Goal: Transaction & Acquisition: Purchase product/service

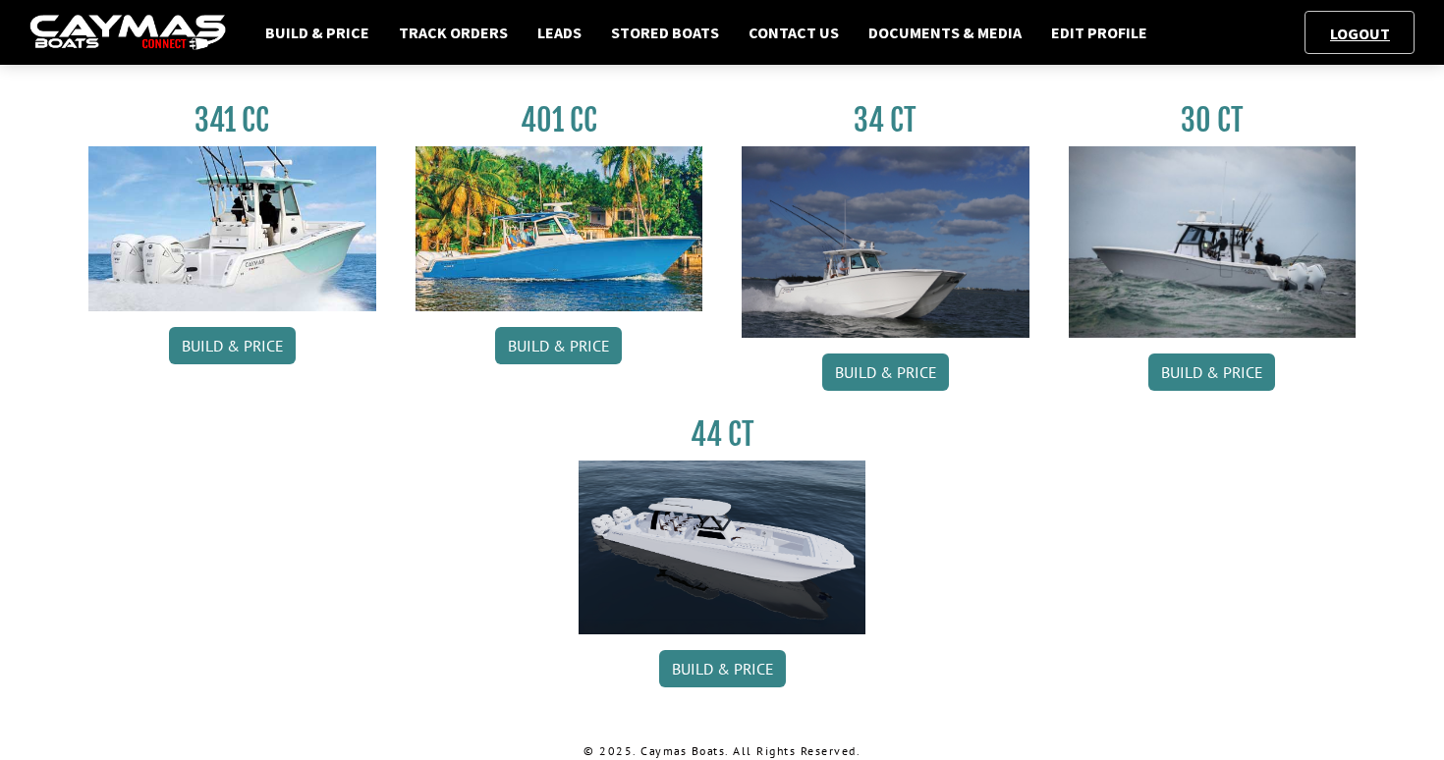
scroll to position [926, 0]
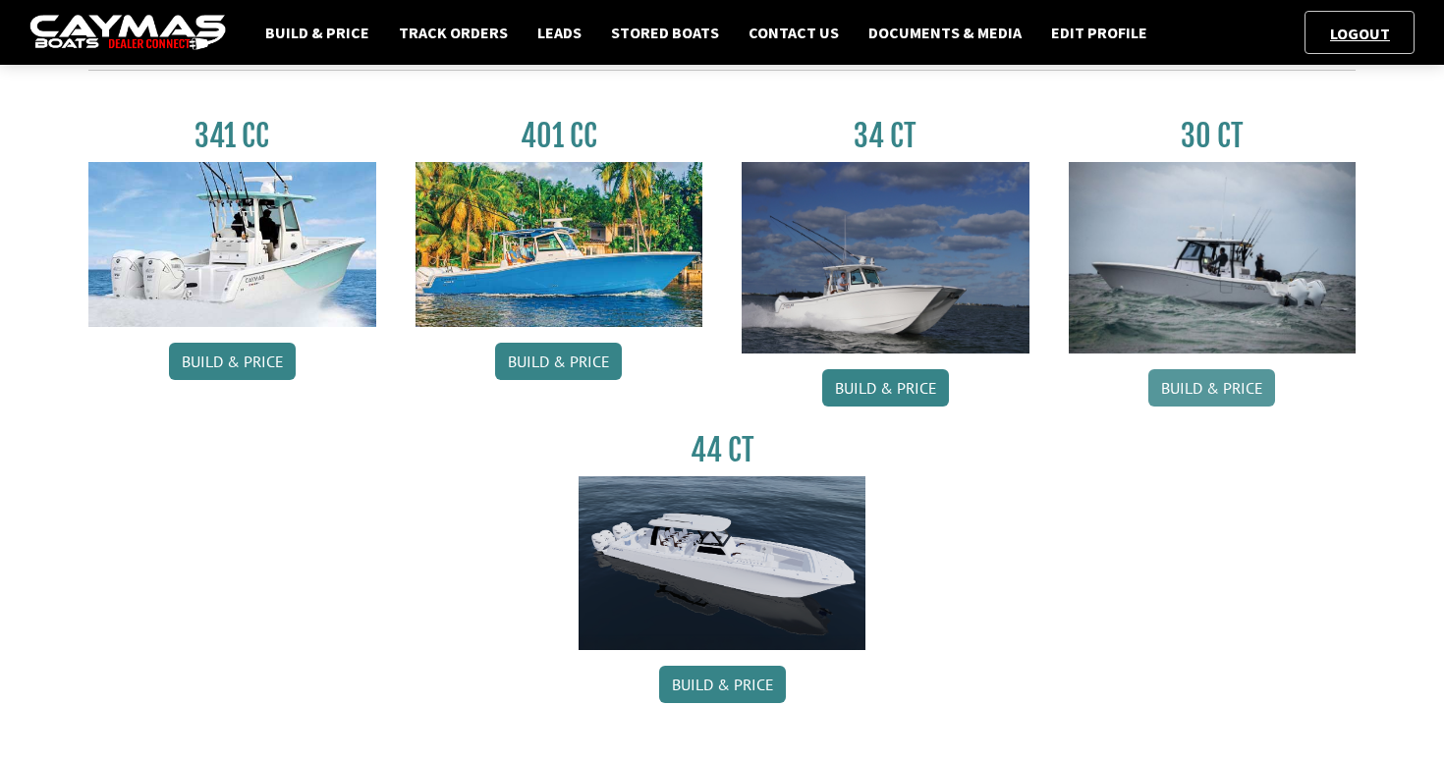
click at [1176, 396] on link "Build & Price" at bounding box center [1211, 387] width 127 height 37
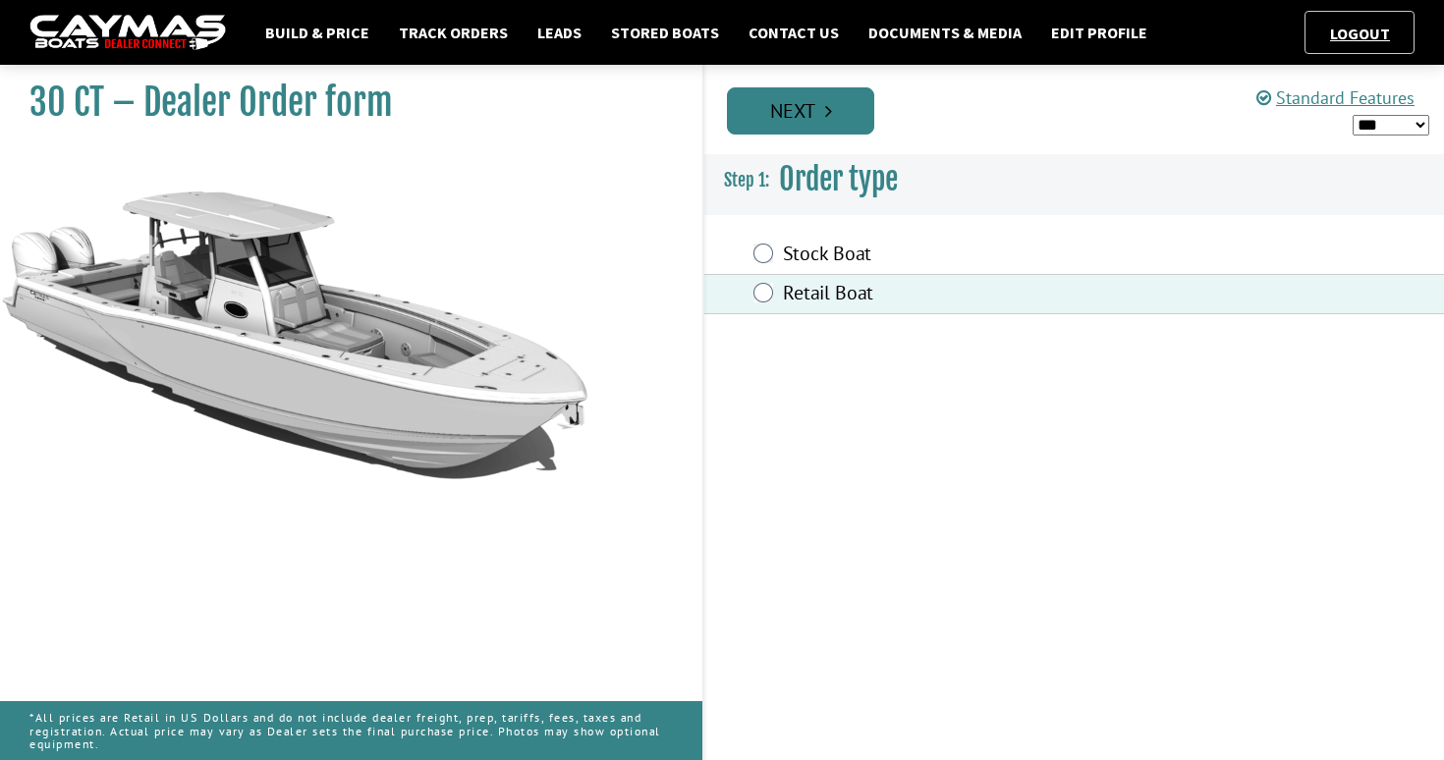
click at [789, 108] on link "Next" at bounding box center [800, 110] width 147 height 47
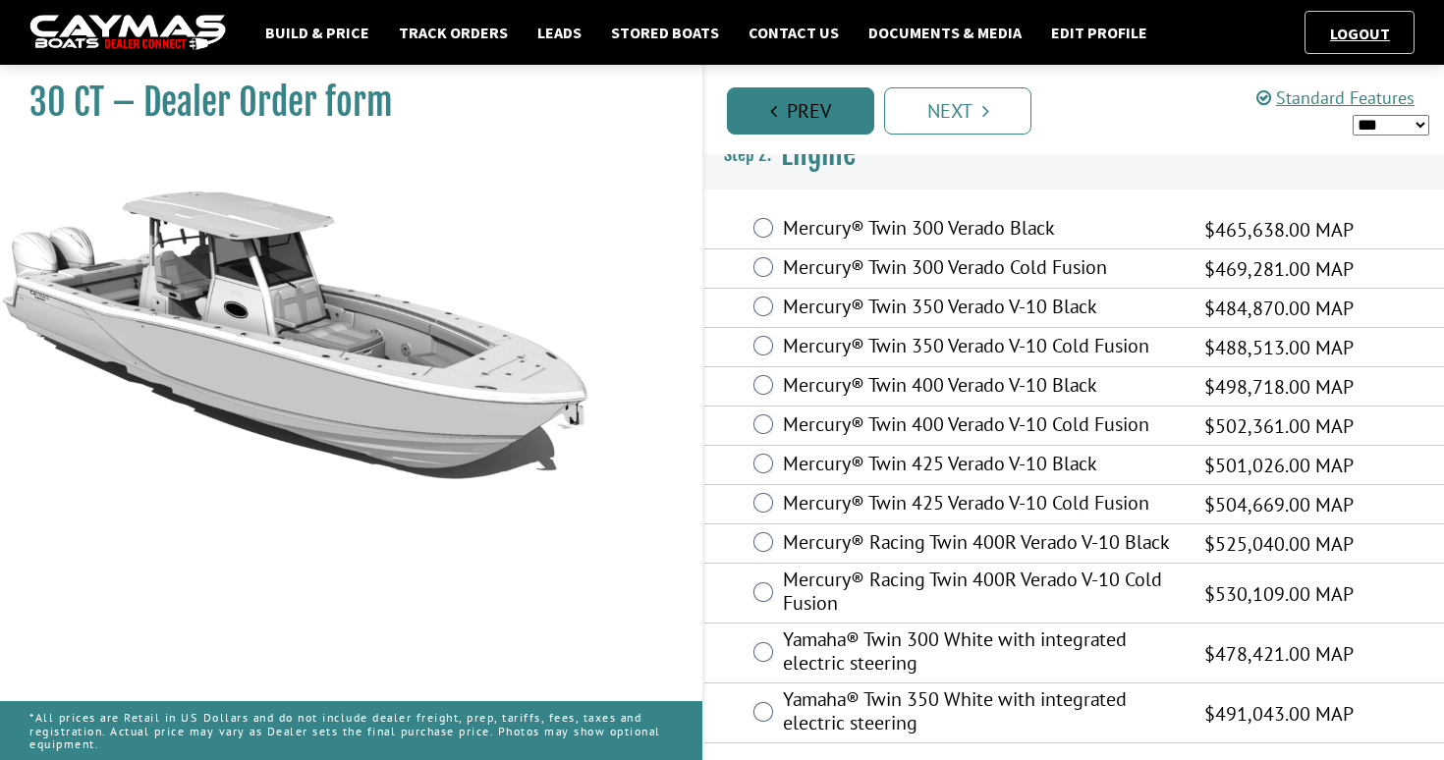
scroll to position [25, 0]
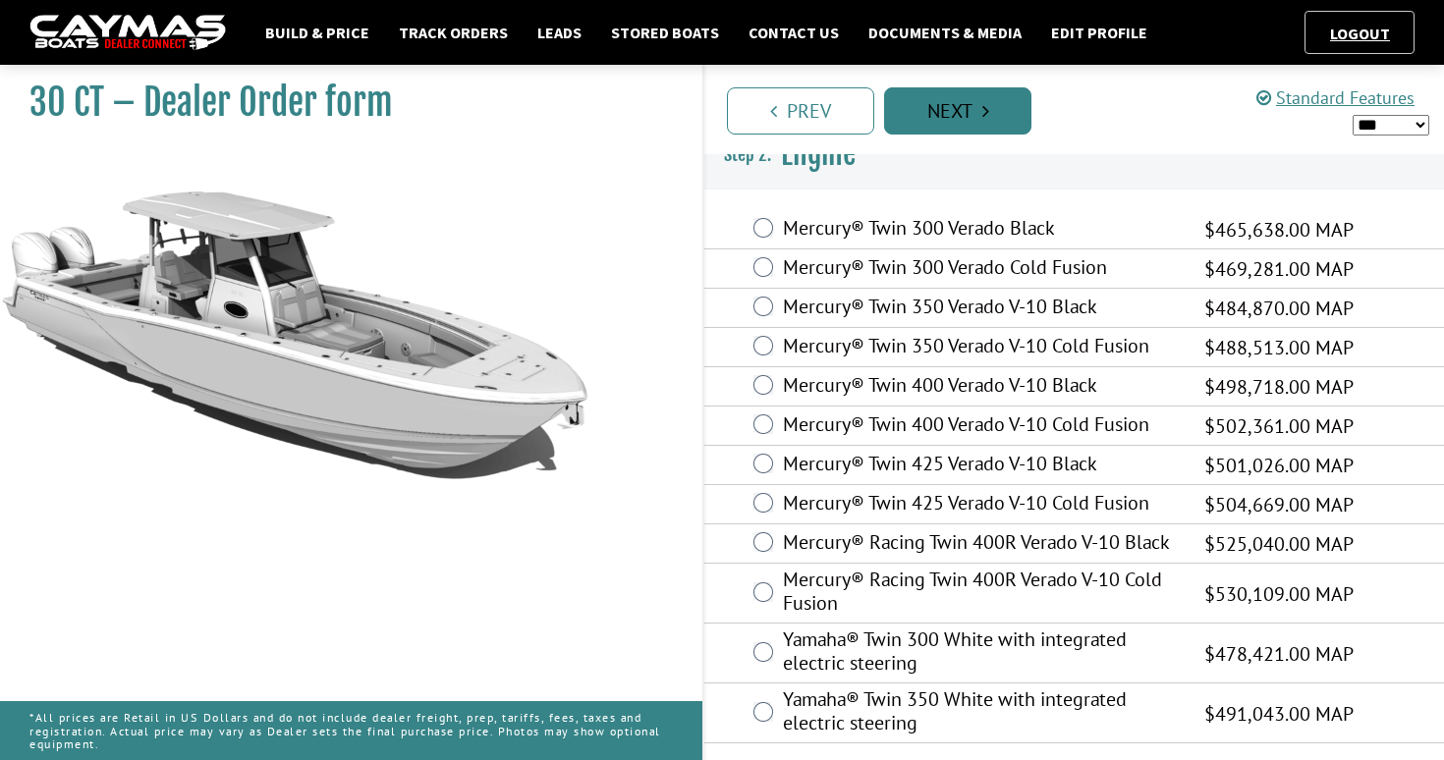
click at [914, 108] on link "Next" at bounding box center [957, 110] width 147 height 47
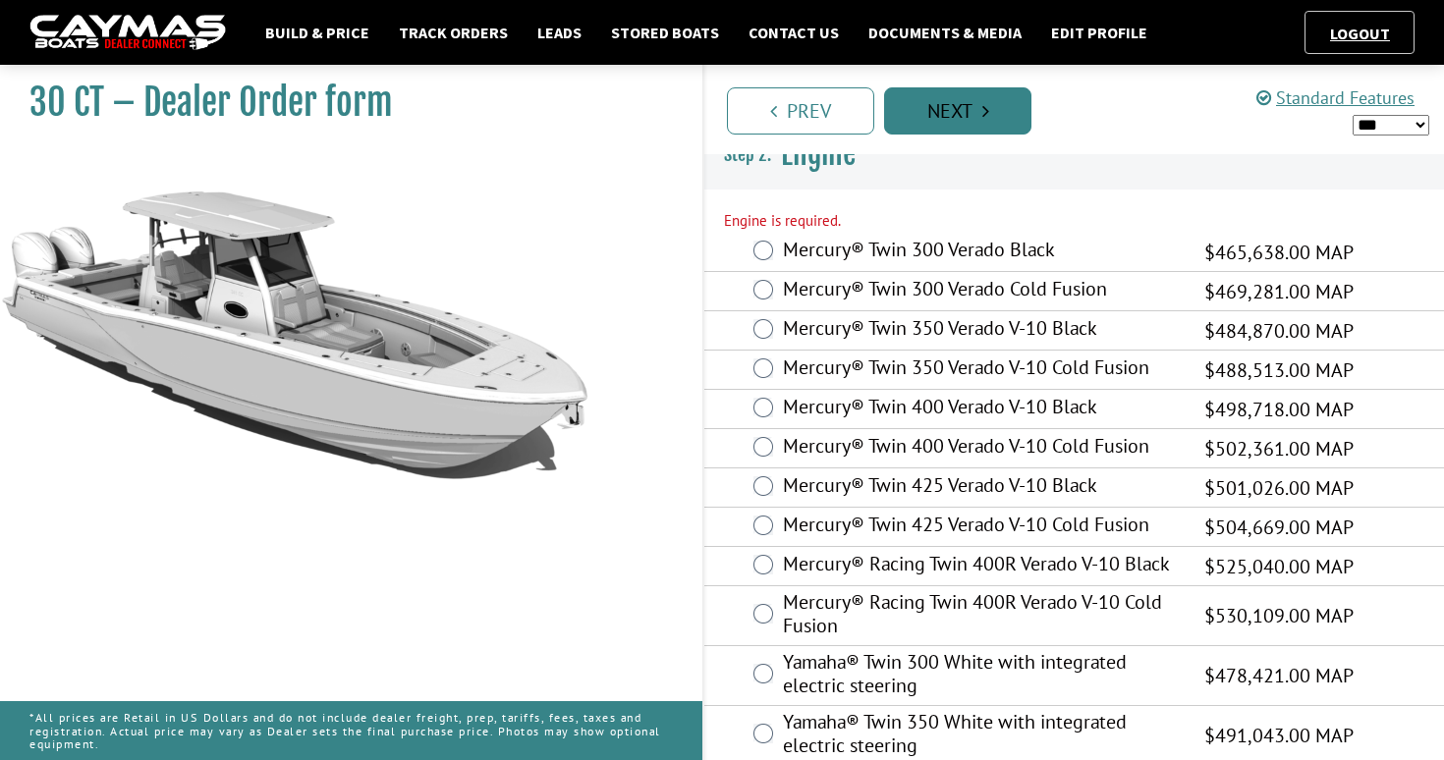
scroll to position [0, 0]
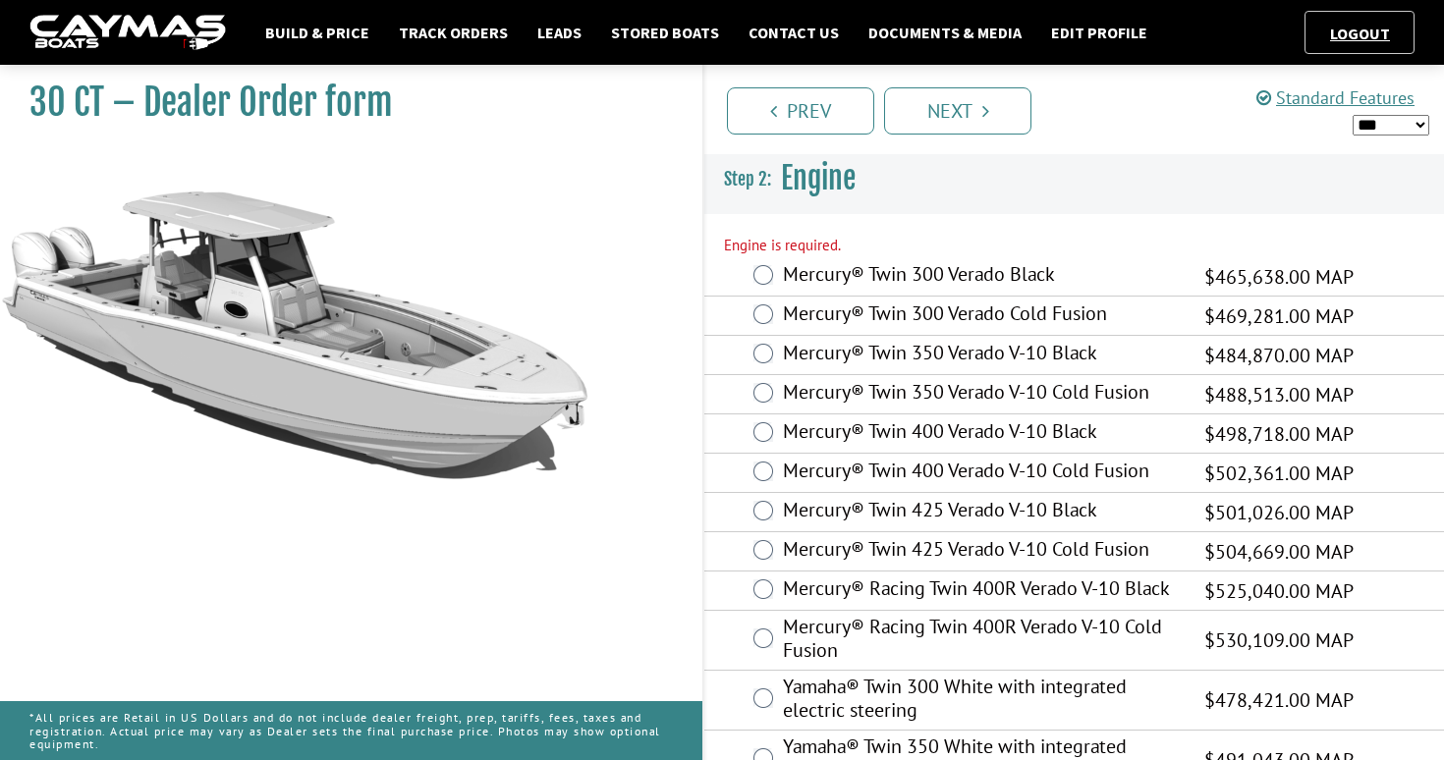
click at [807, 309] on label "Mercury® Twin 300 Verado Cold Fusion" at bounding box center [981, 316] width 397 height 28
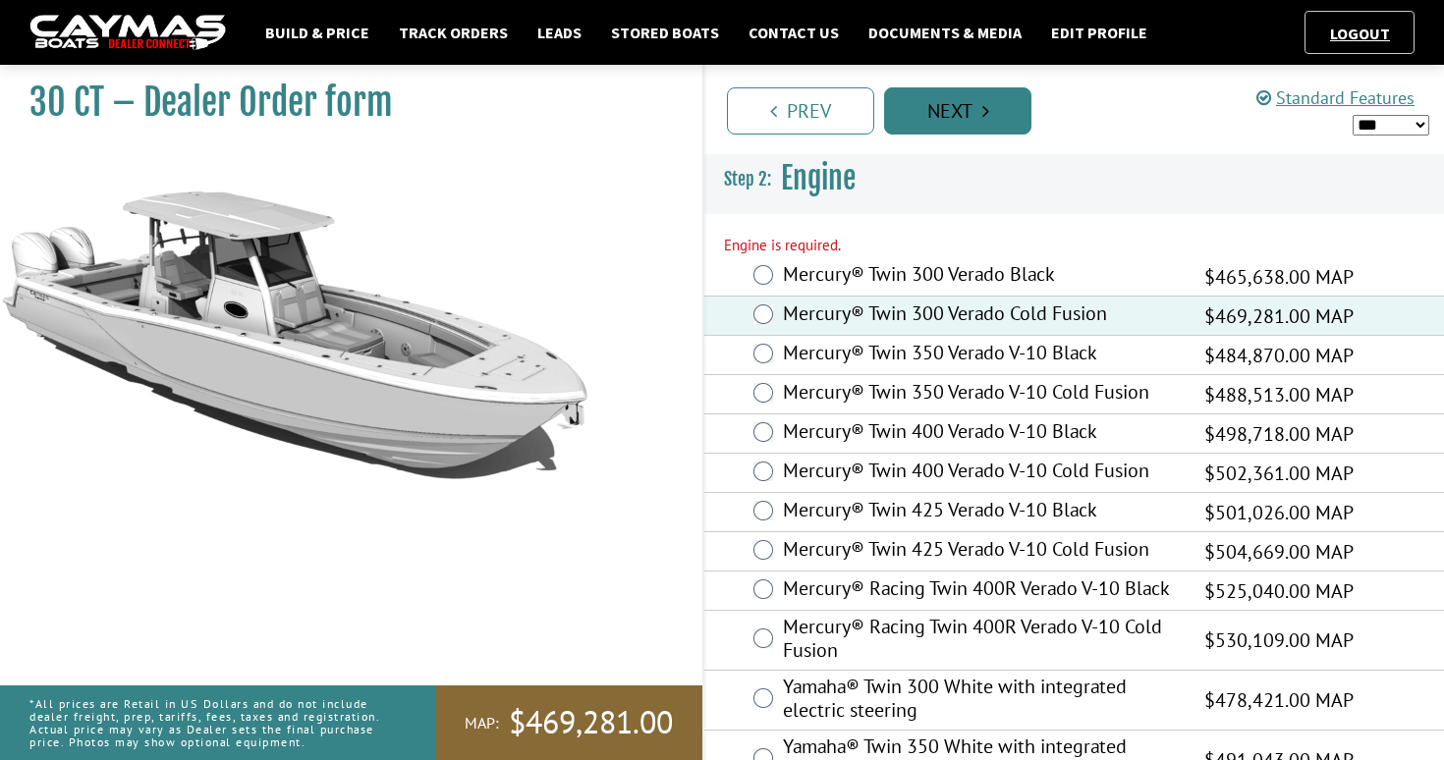
click at [964, 124] on link "Next" at bounding box center [957, 110] width 147 height 47
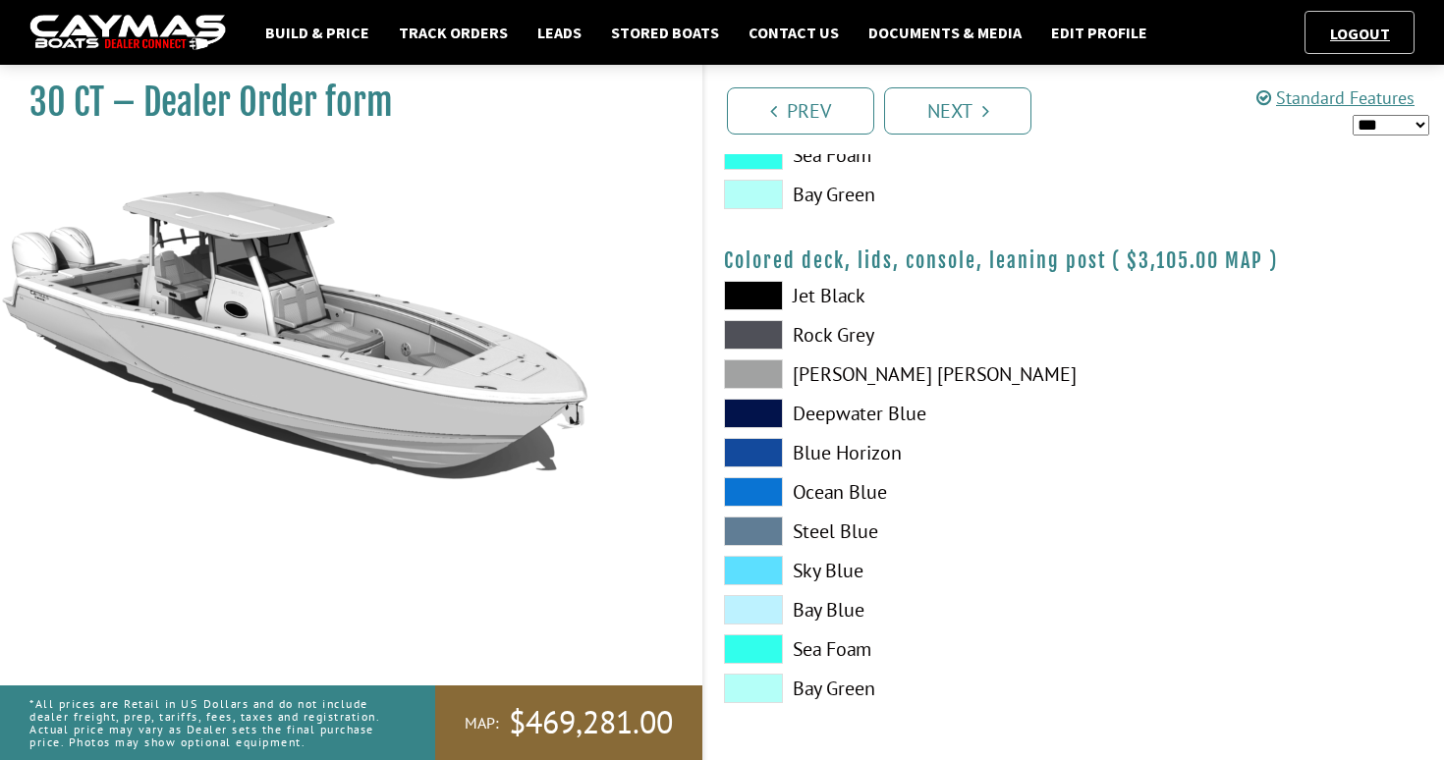
click at [801, 479] on label "Ocean Blue" at bounding box center [889, 491] width 331 height 29
click at [912, 99] on link "Next" at bounding box center [957, 110] width 147 height 47
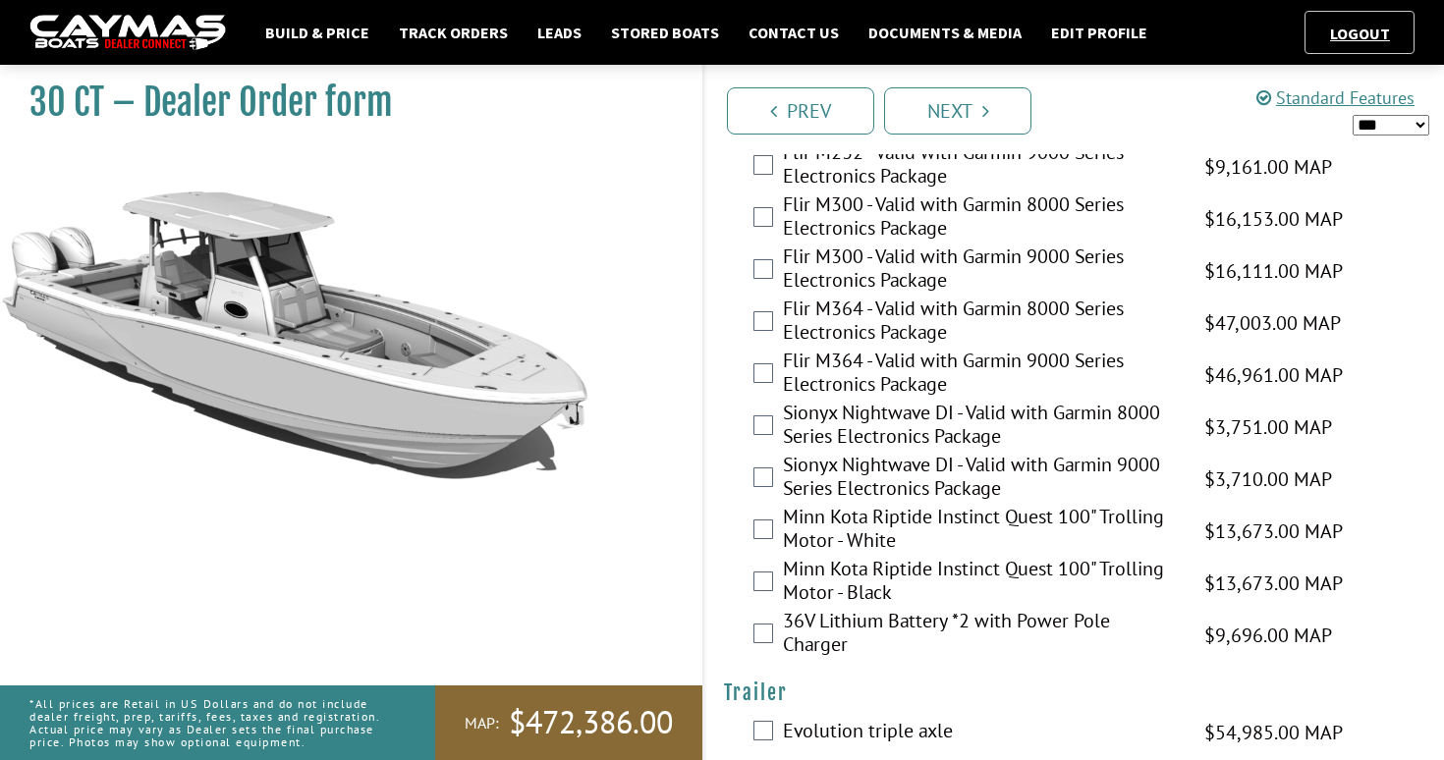
scroll to position [4774, 0]
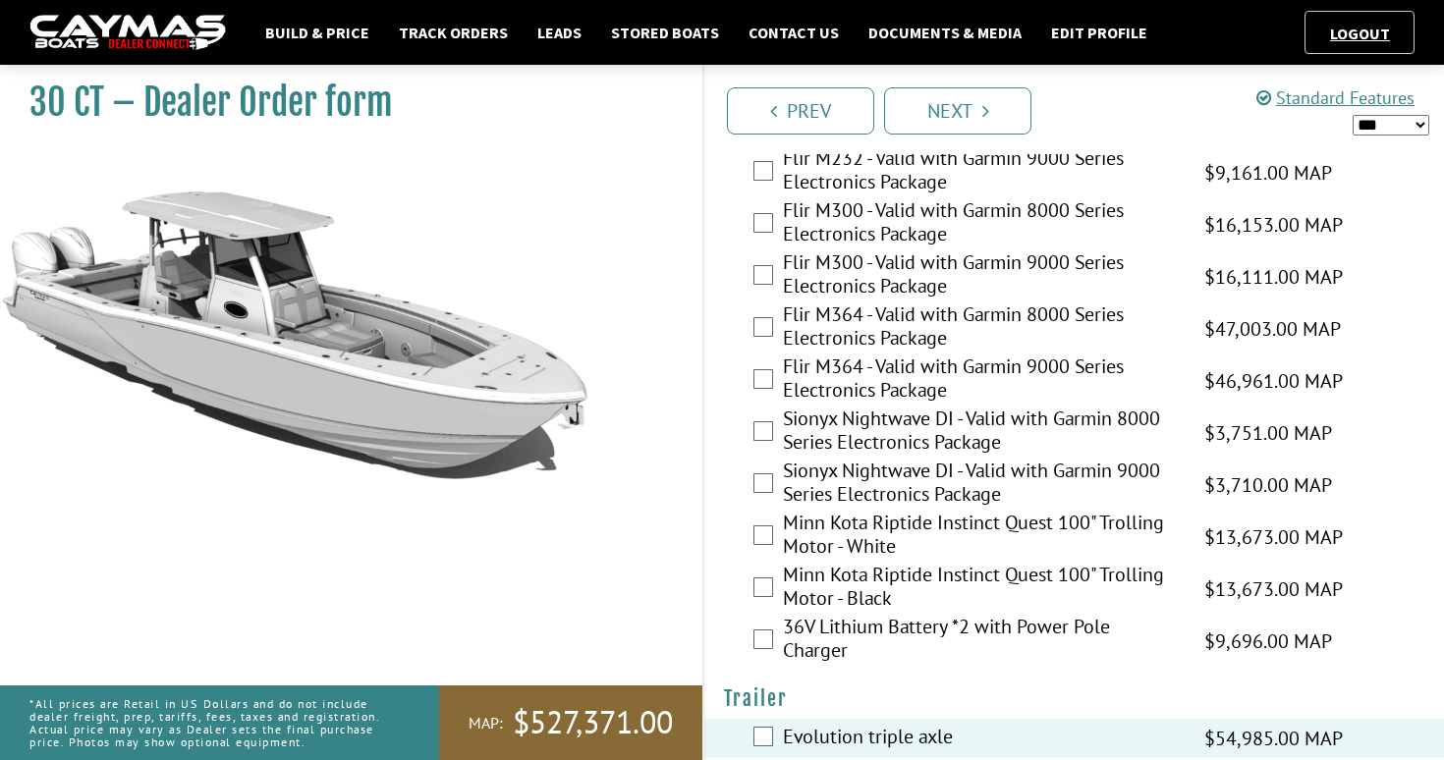
select select "*"
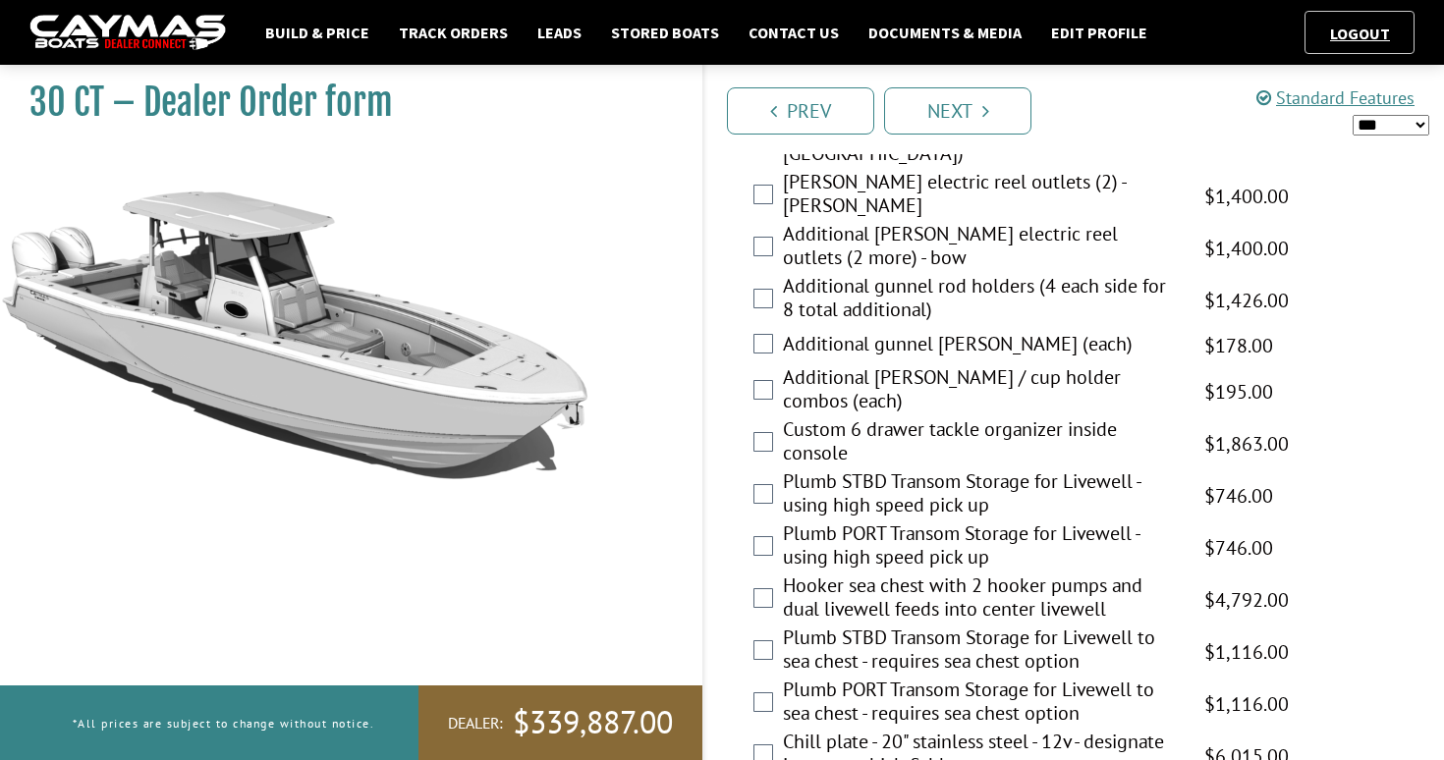
scroll to position [2308, 0]
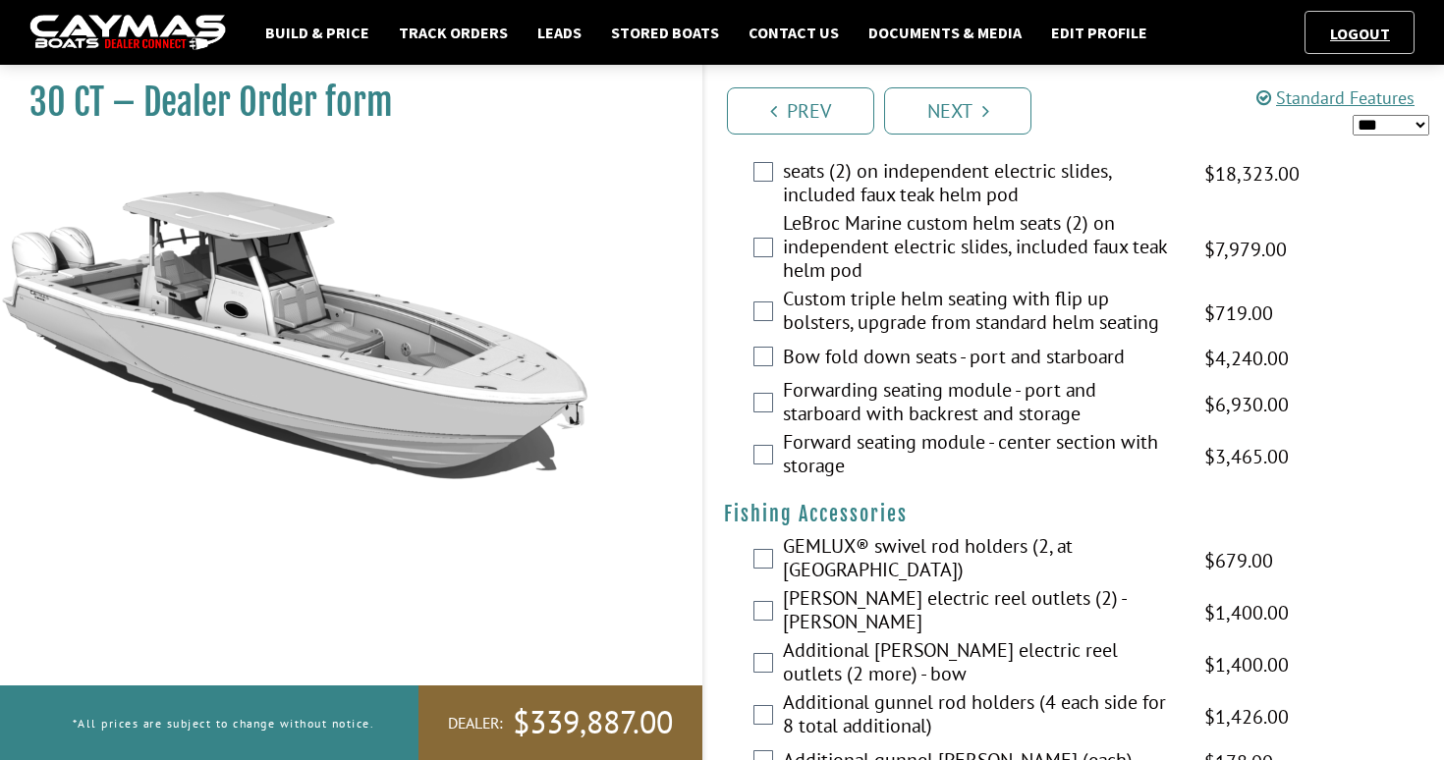
click at [929, 139] on div "Prev Next" at bounding box center [1073, 109] width 742 height 89
click at [498, 29] on link "Track Orders" at bounding box center [453, 33] width 129 height 26
